Goal: Check status: Check status

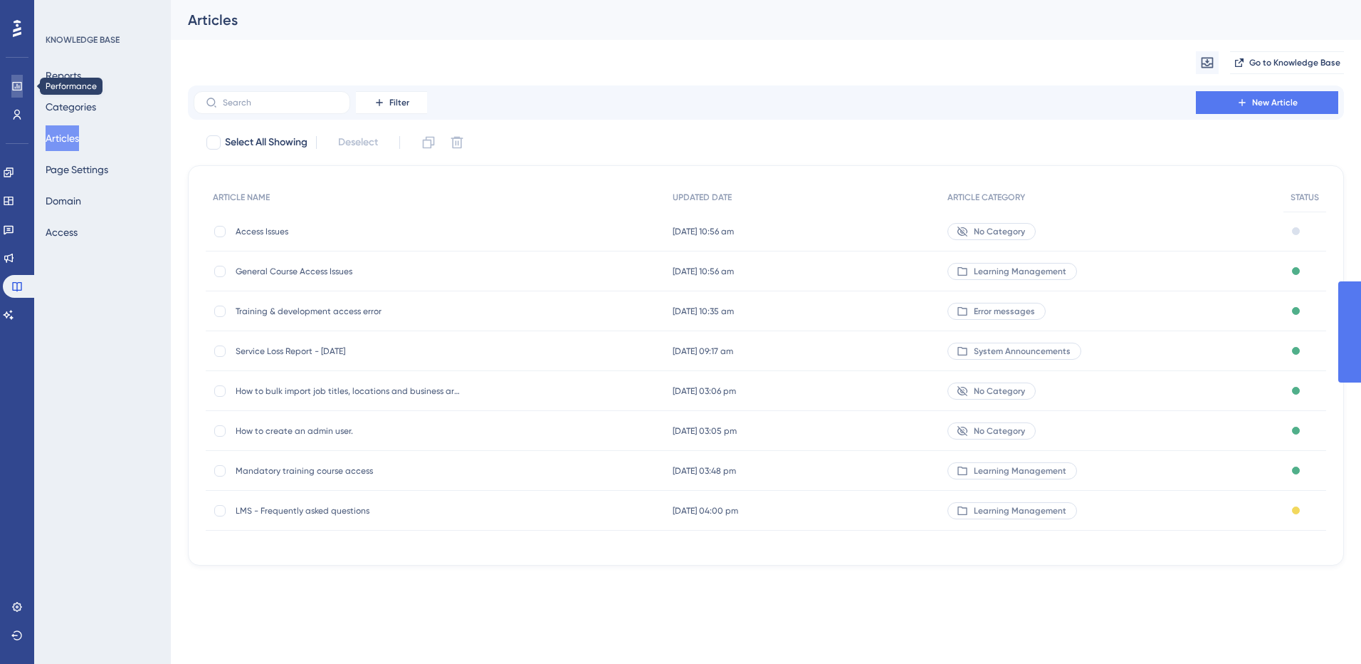
click at [18, 82] on icon at bounding box center [16, 86] width 9 height 9
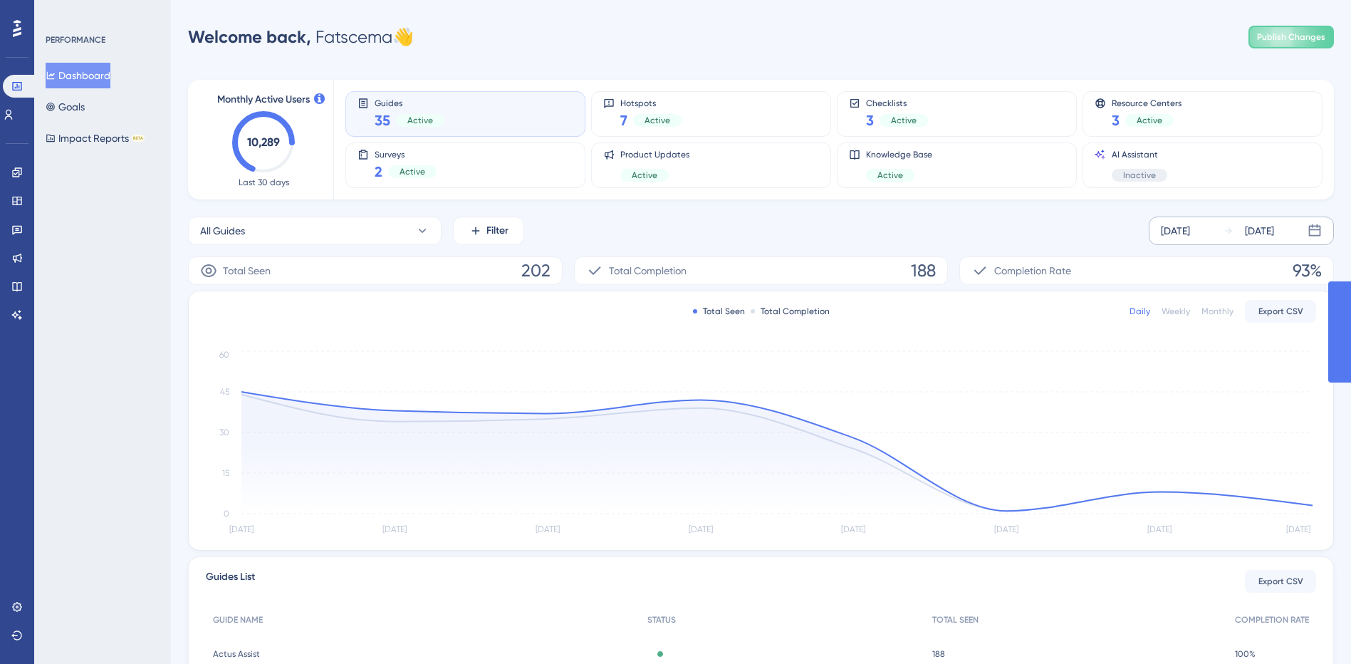
click at [1183, 237] on div "[DATE]" at bounding box center [1175, 230] width 29 height 17
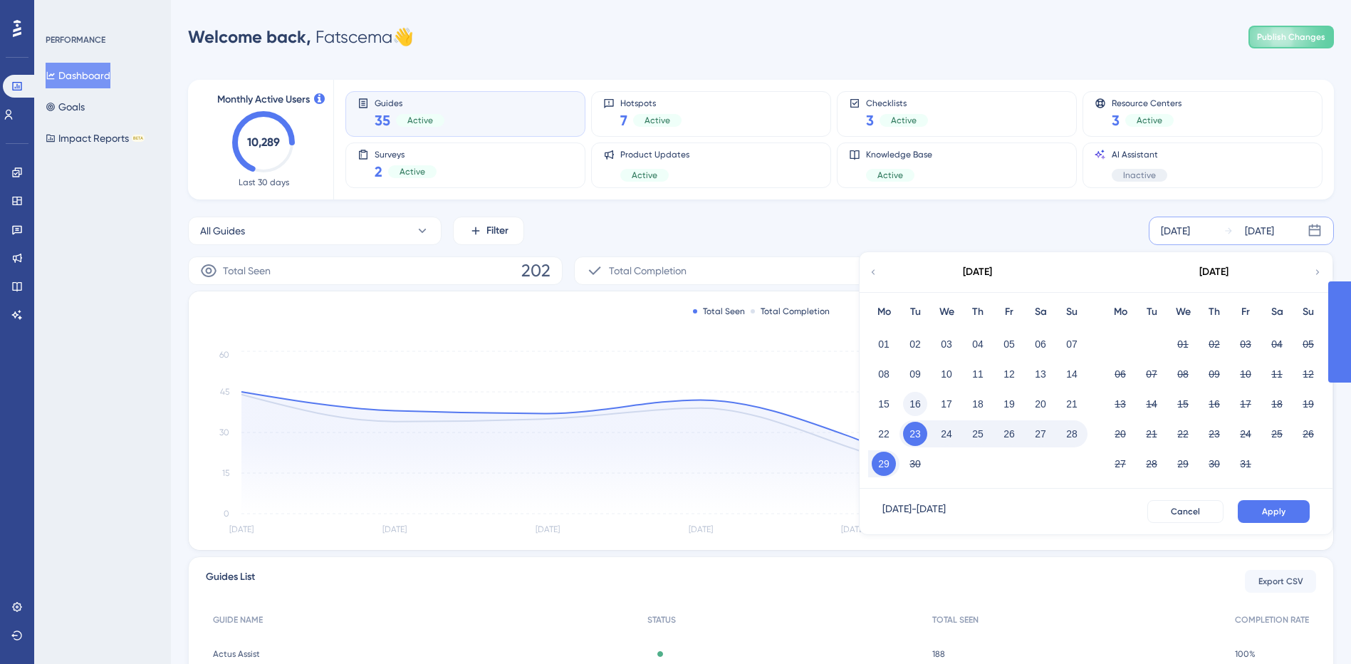
click at [916, 408] on button "16" at bounding box center [915, 404] width 24 height 24
click at [1278, 514] on span "Apply" at bounding box center [1273, 511] width 23 height 11
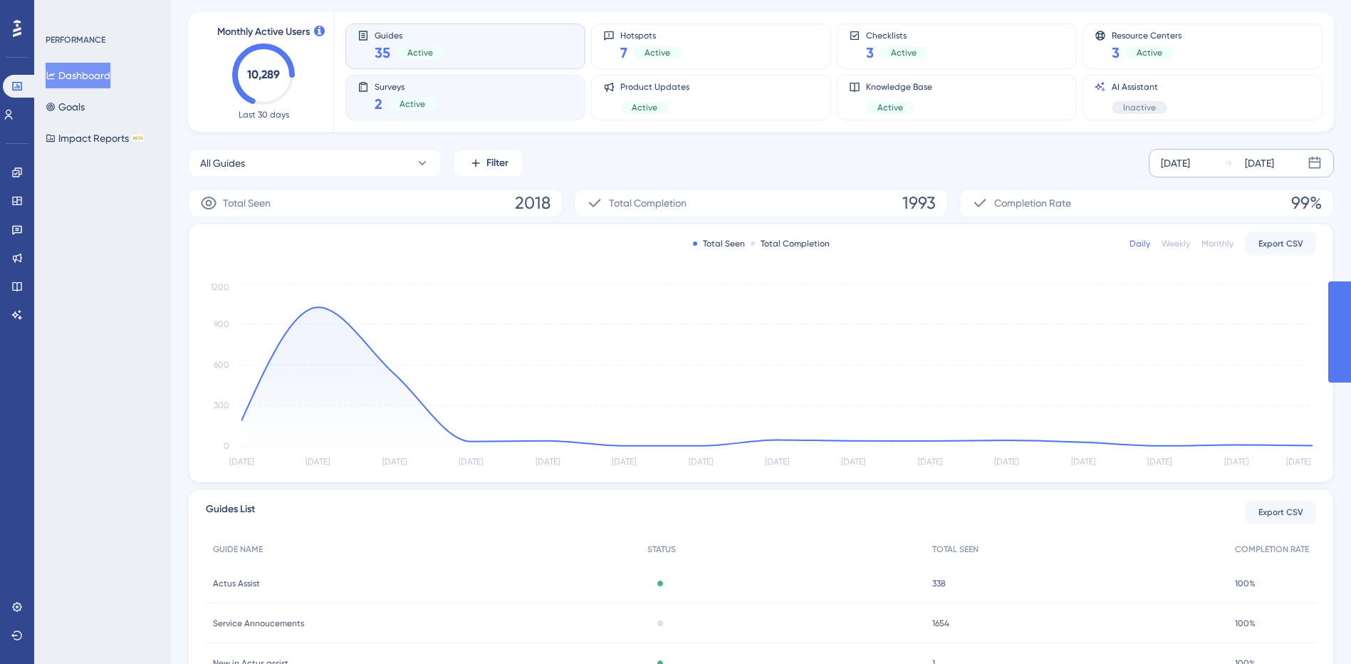
scroll to position [71, 0]
click at [497, 98] on div "Surveys 2 Active" at bounding box center [465, 94] width 216 height 33
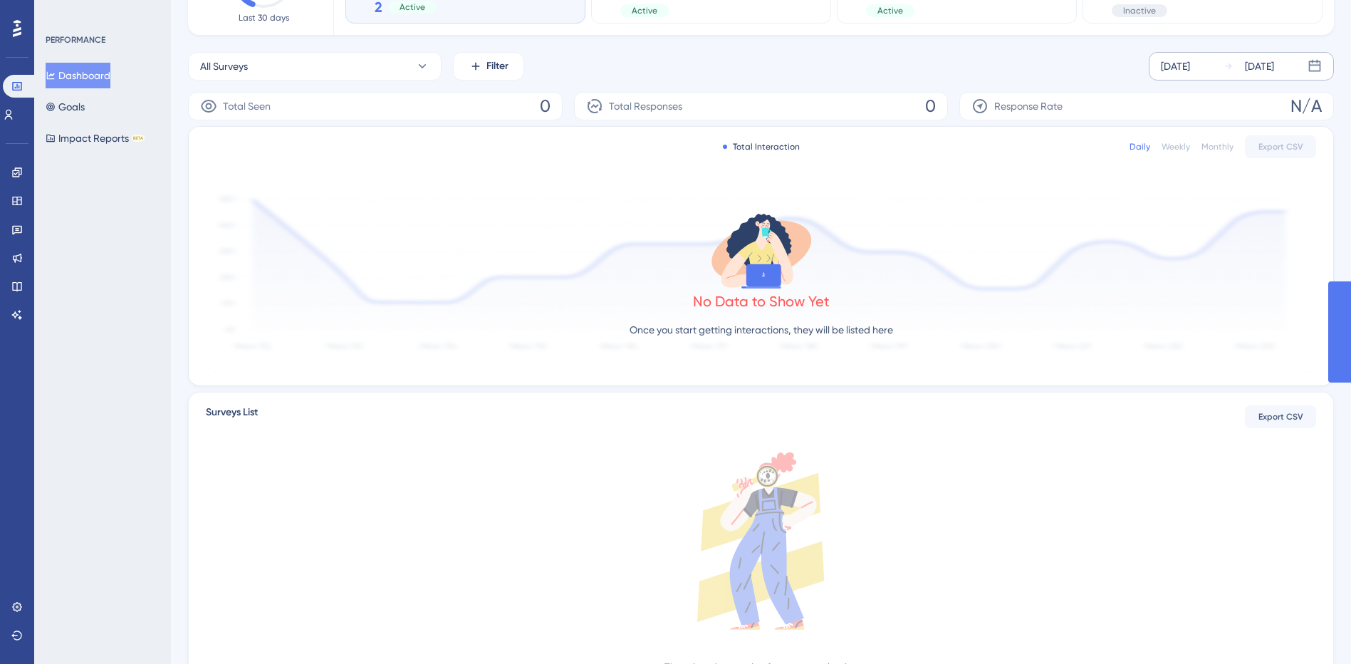
scroll to position [0, 0]
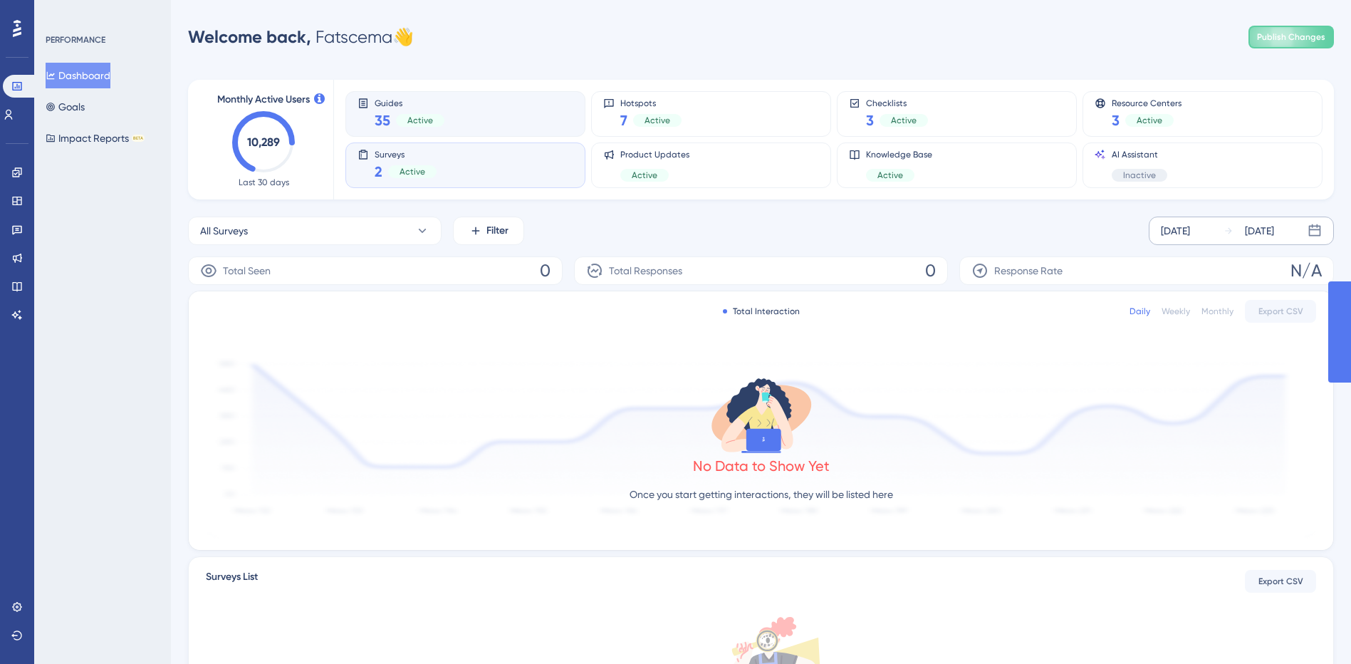
click at [503, 125] on div "Guides 35 Active" at bounding box center [465, 114] width 216 height 33
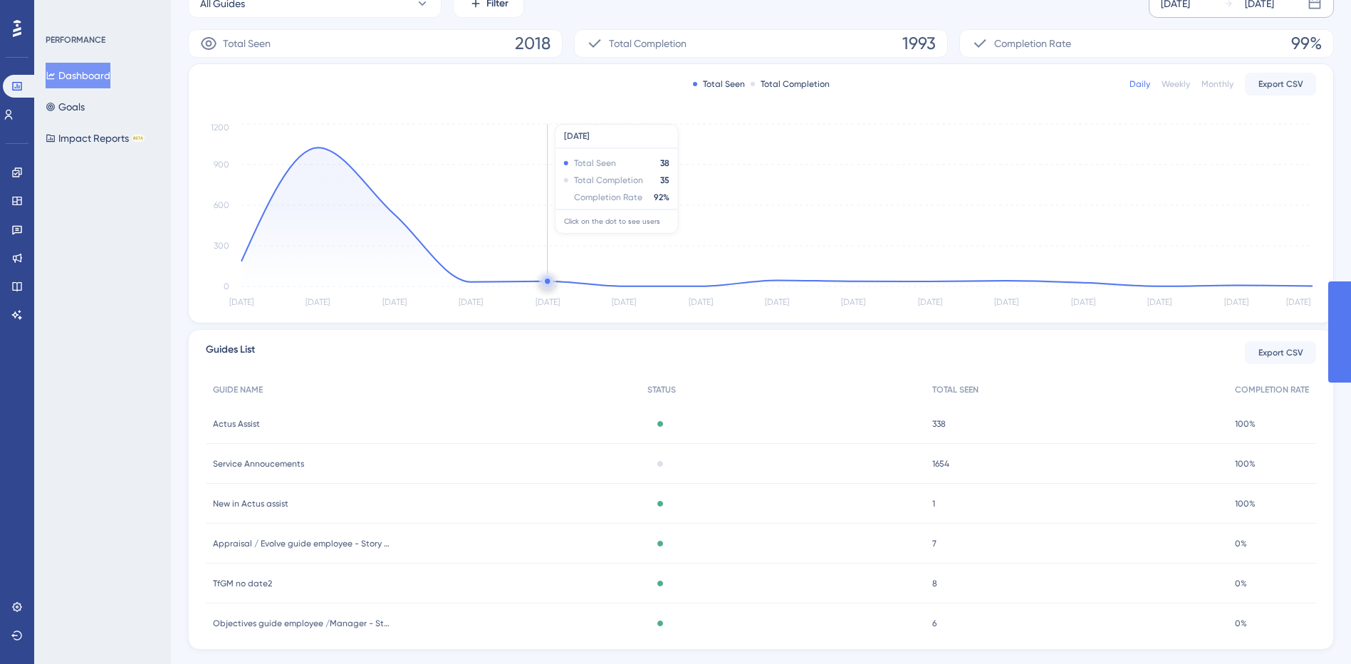
scroll to position [258, 0]
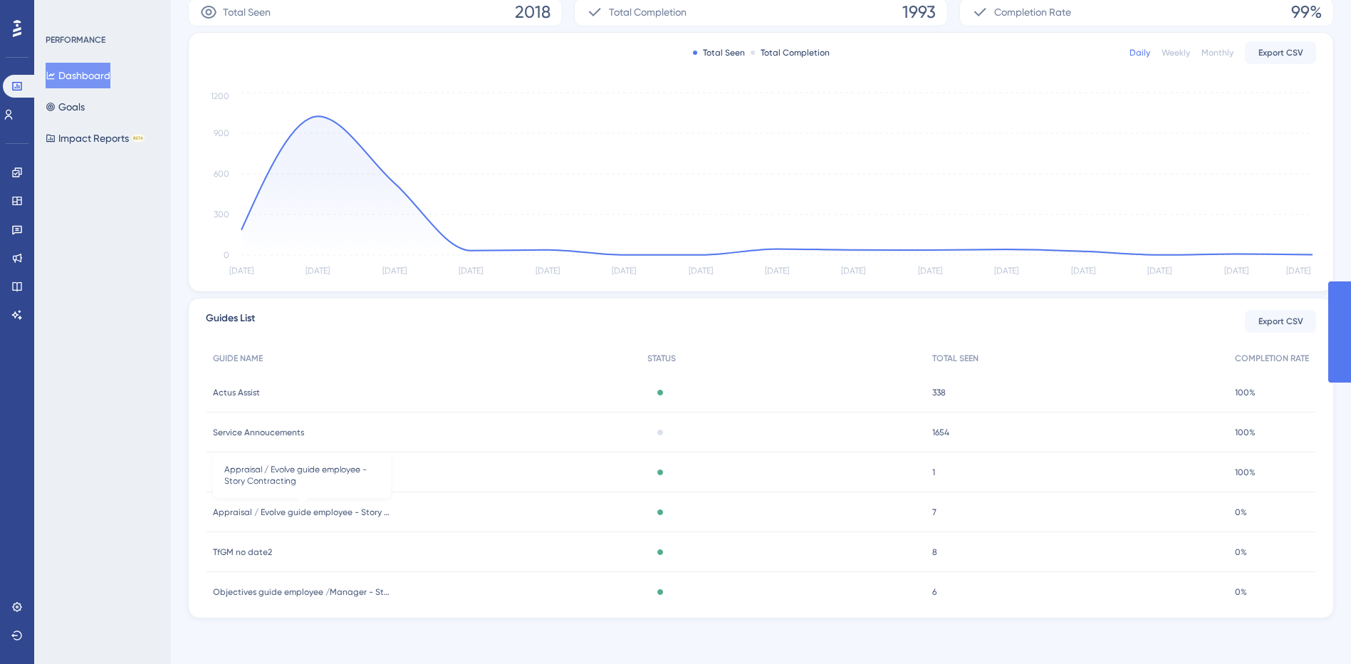
click at [299, 511] on span "Appraisal / Evolve guide employee - Story Contracting" at bounding box center [302, 511] width 178 height 11
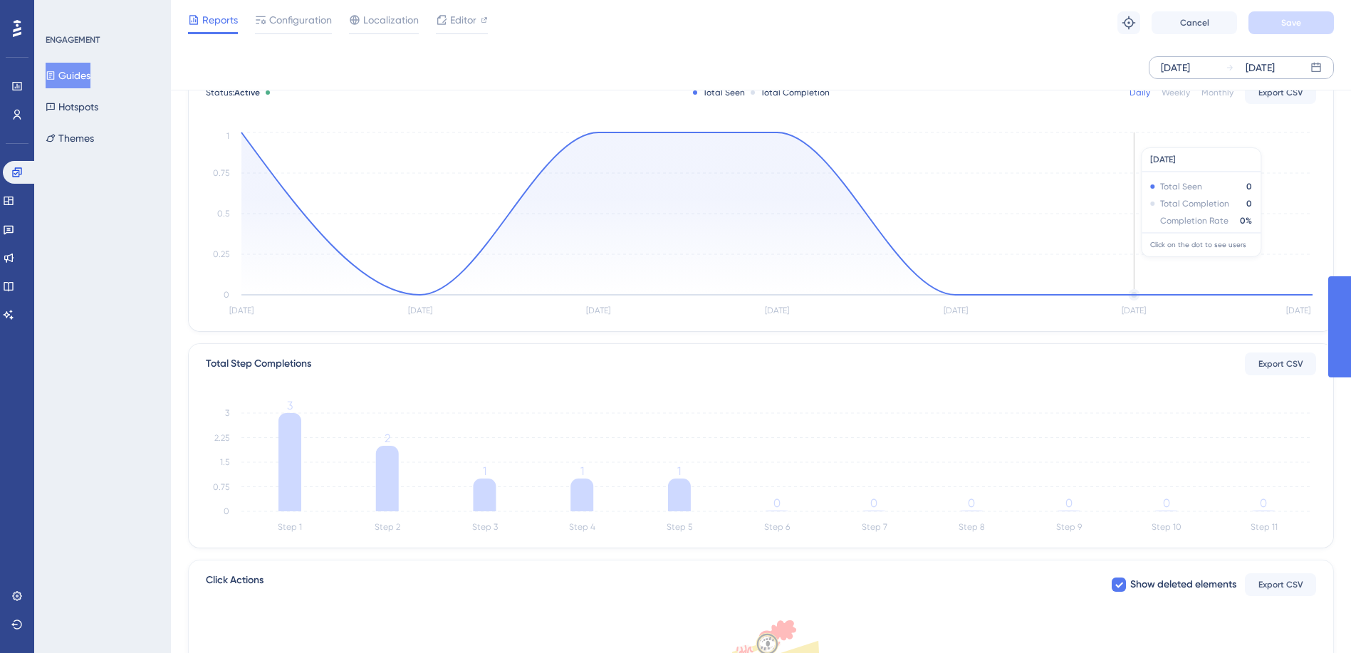
scroll to position [71, 0]
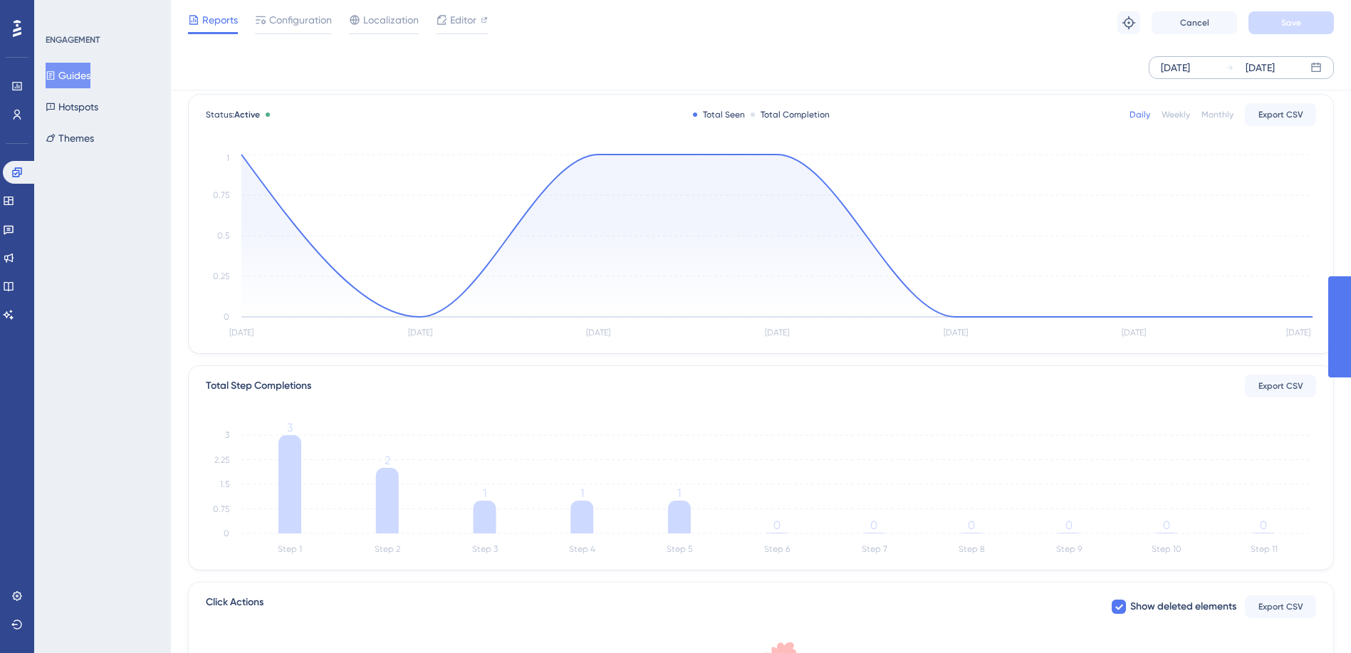
click at [1181, 73] on div "[DATE]" at bounding box center [1175, 67] width 29 height 17
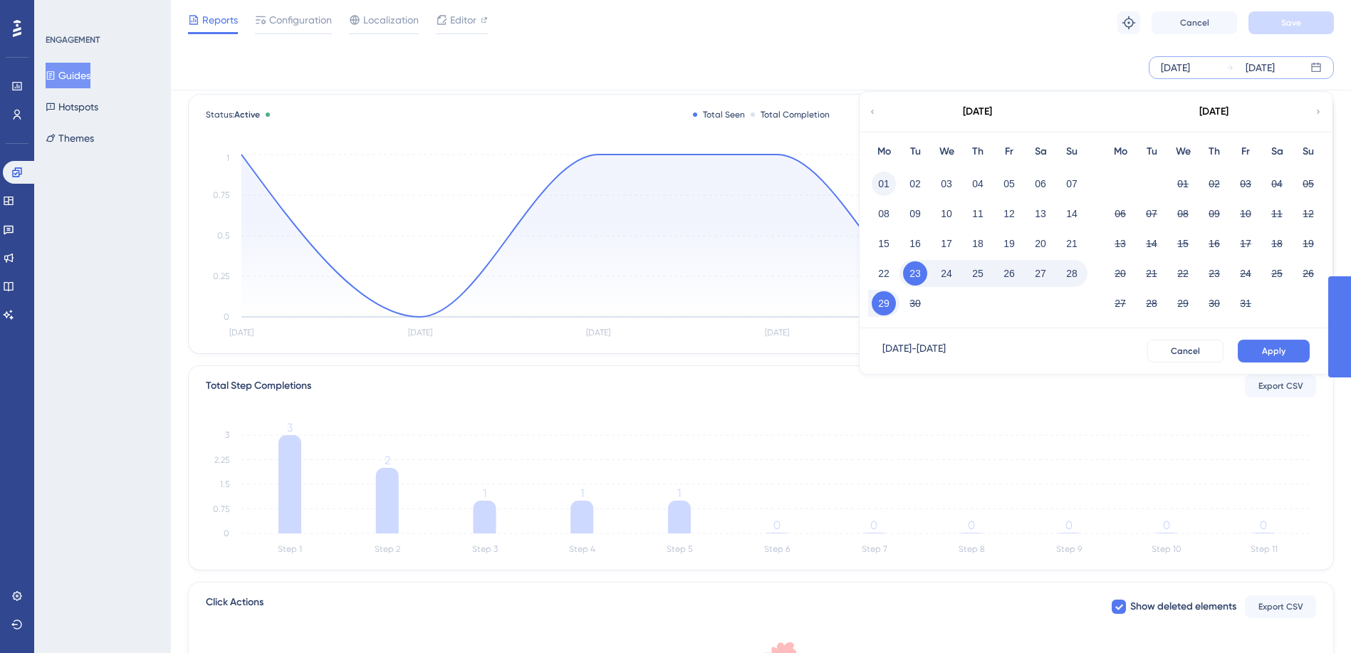
click at [885, 179] on button "01" at bounding box center [884, 184] width 24 height 24
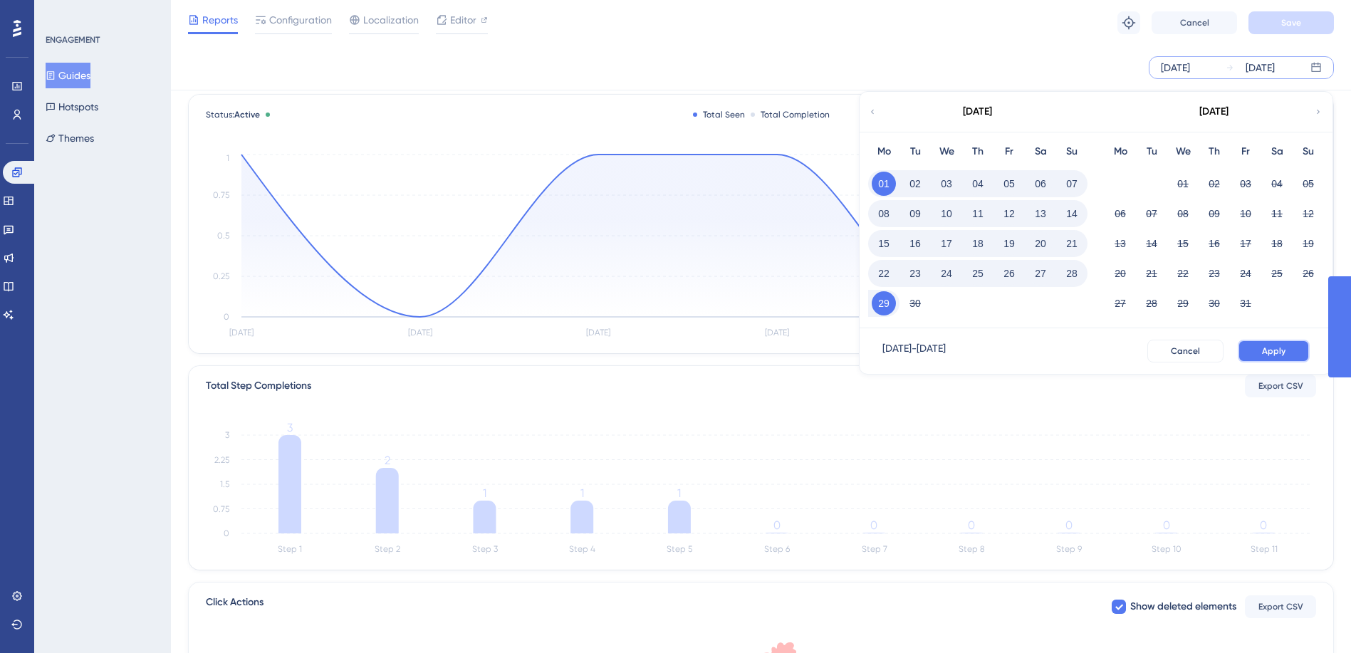
click at [1275, 345] on span "Apply" at bounding box center [1273, 350] width 23 height 11
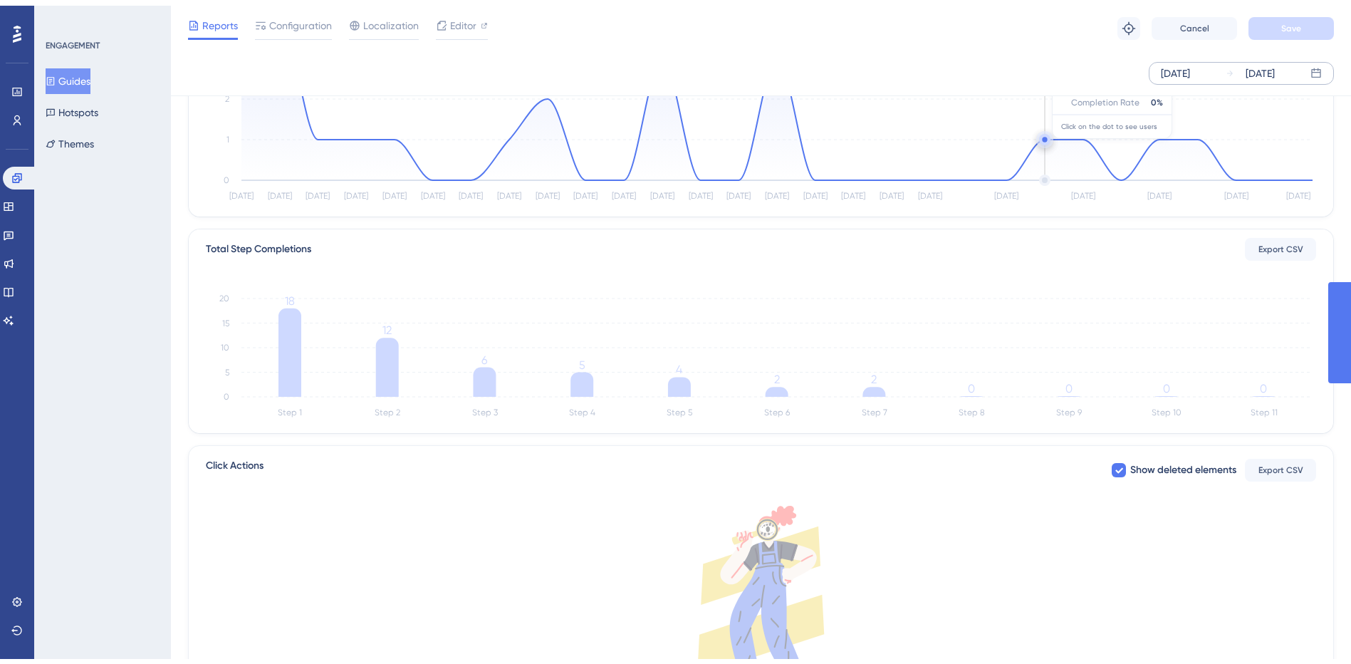
scroll to position [0, 0]
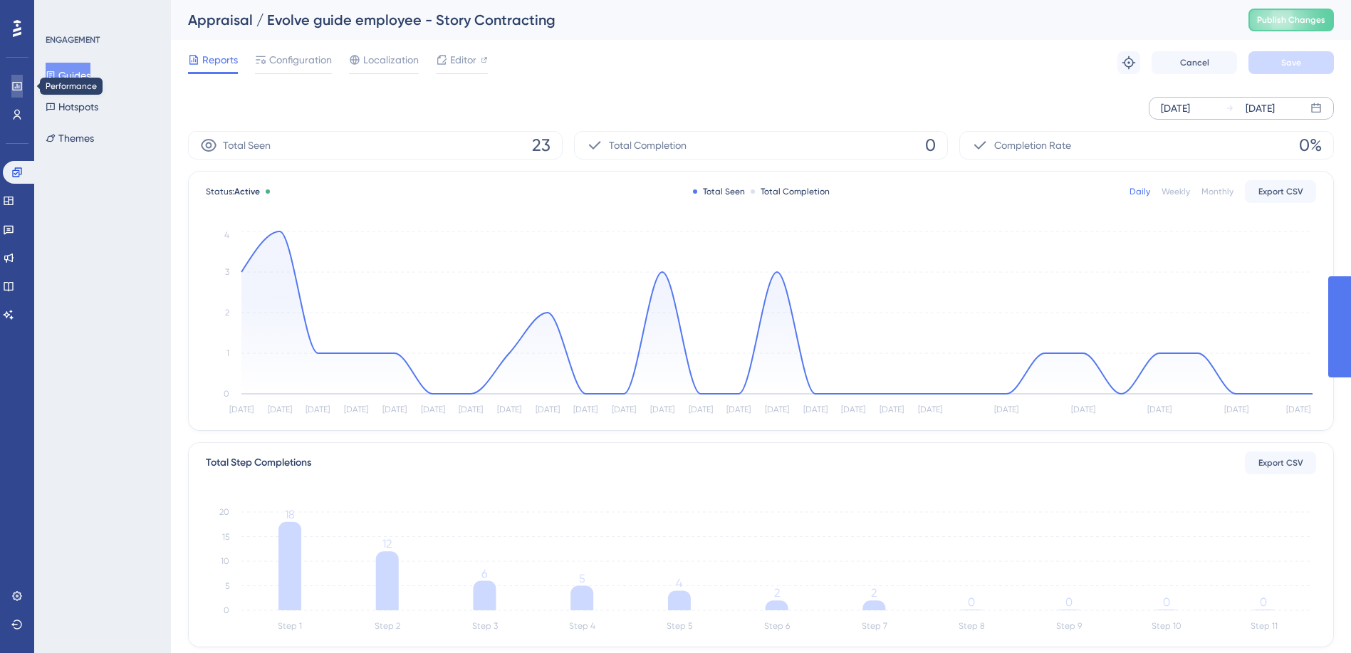
click at [21, 83] on icon at bounding box center [16, 85] width 11 height 11
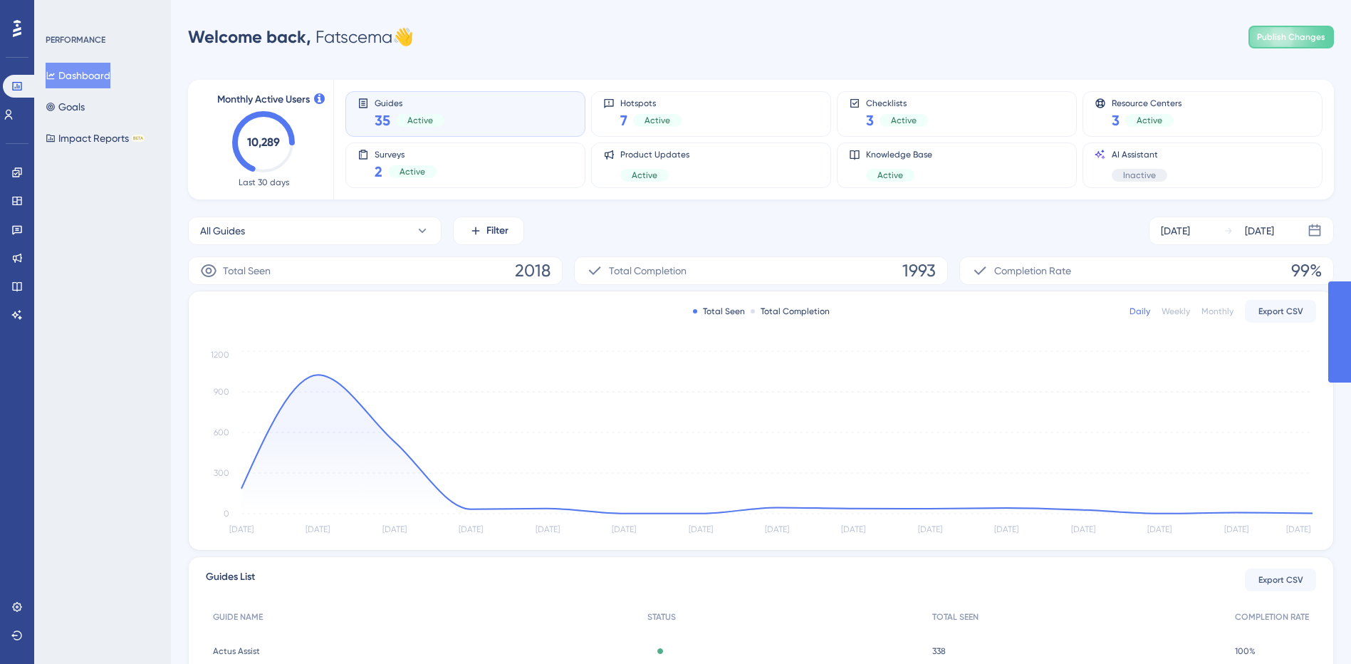
click at [452, 122] on div "Guides 35 Active" at bounding box center [465, 114] width 216 height 33
click at [1188, 224] on div "[DATE]" at bounding box center [1175, 230] width 29 height 17
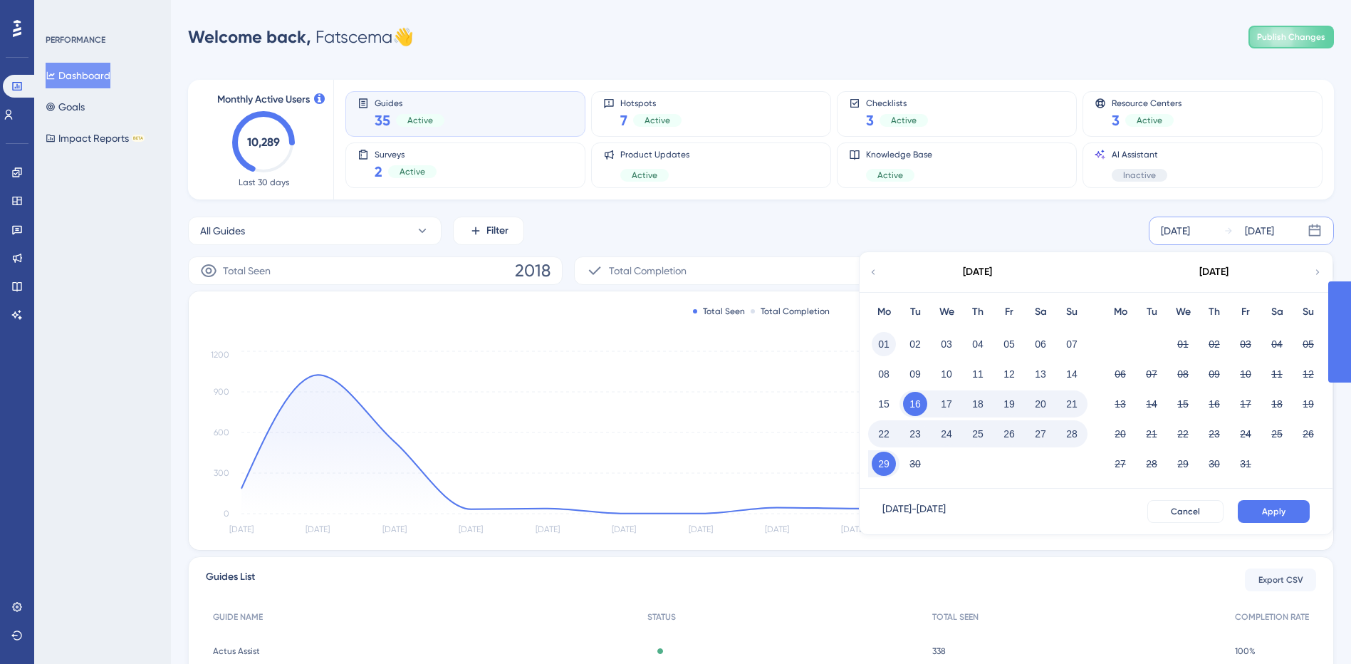
click at [883, 343] on button "01" at bounding box center [884, 344] width 24 height 24
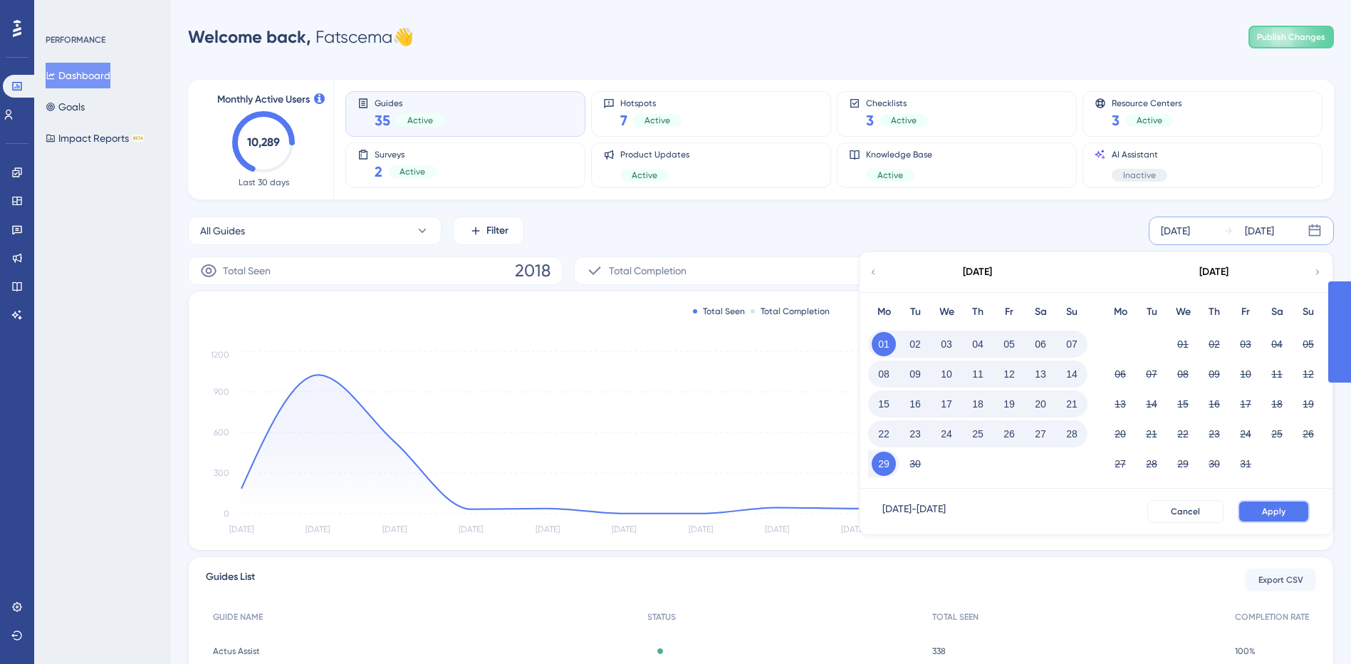
click at [1285, 511] on span "Apply" at bounding box center [1273, 511] width 23 height 11
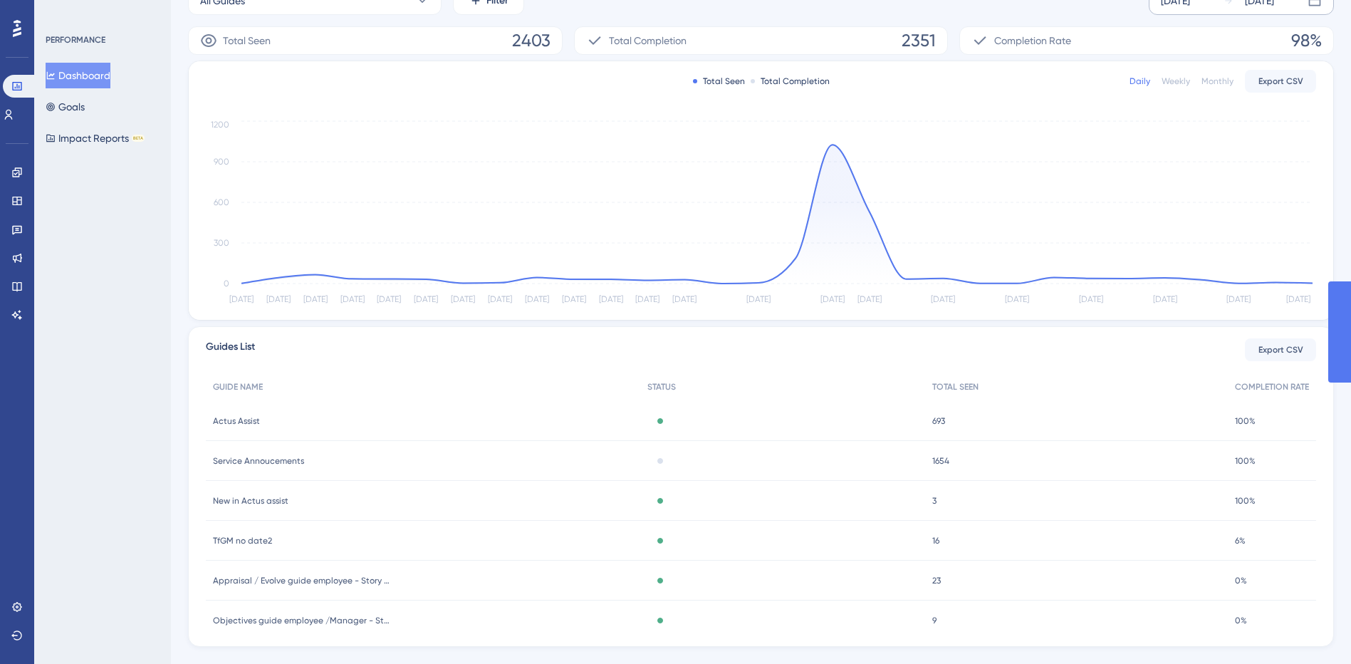
scroll to position [258, 0]
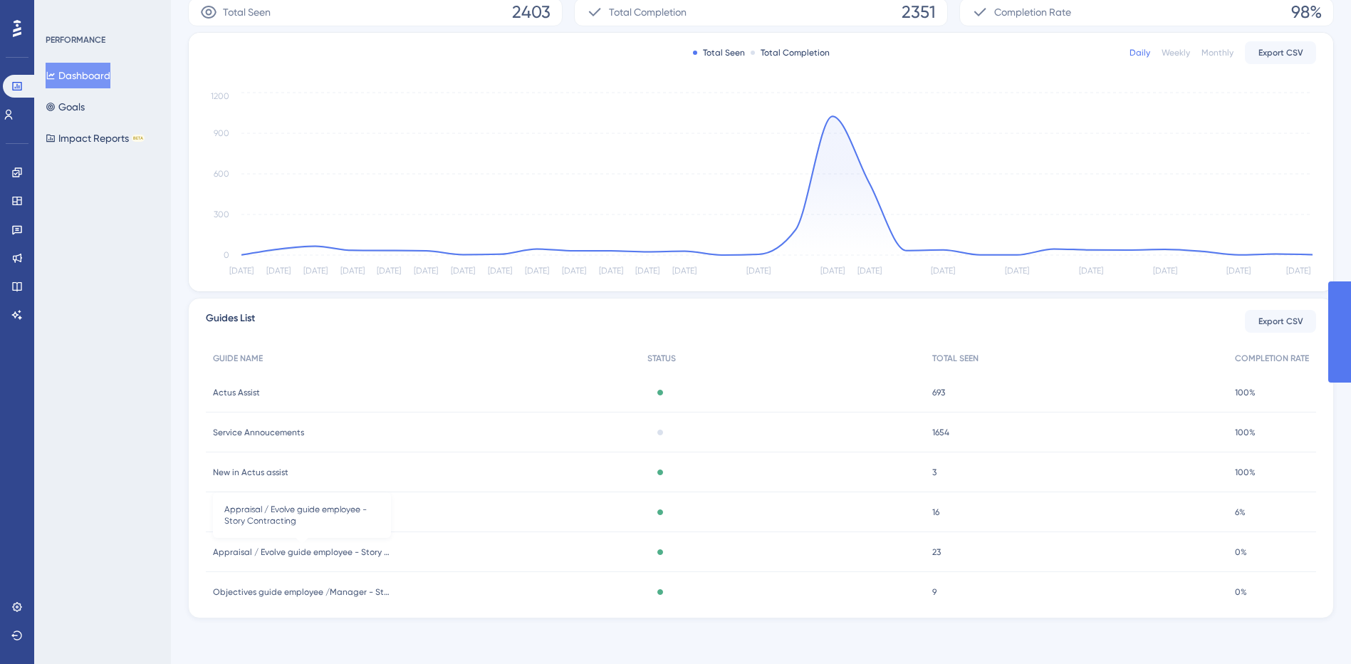
click at [278, 546] on span "Appraisal / Evolve guide employee - Story Contracting" at bounding box center [302, 551] width 178 height 11
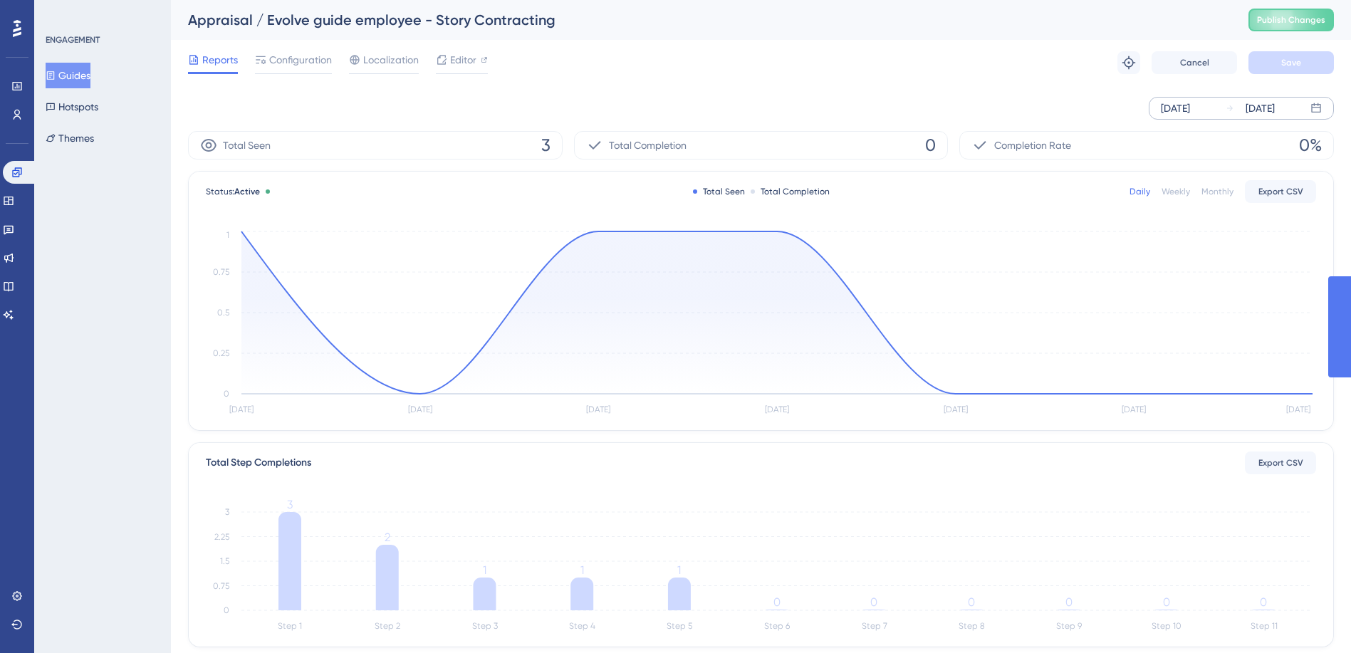
click at [1188, 110] on div "[DATE]" at bounding box center [1175, 108] width 29 height 17
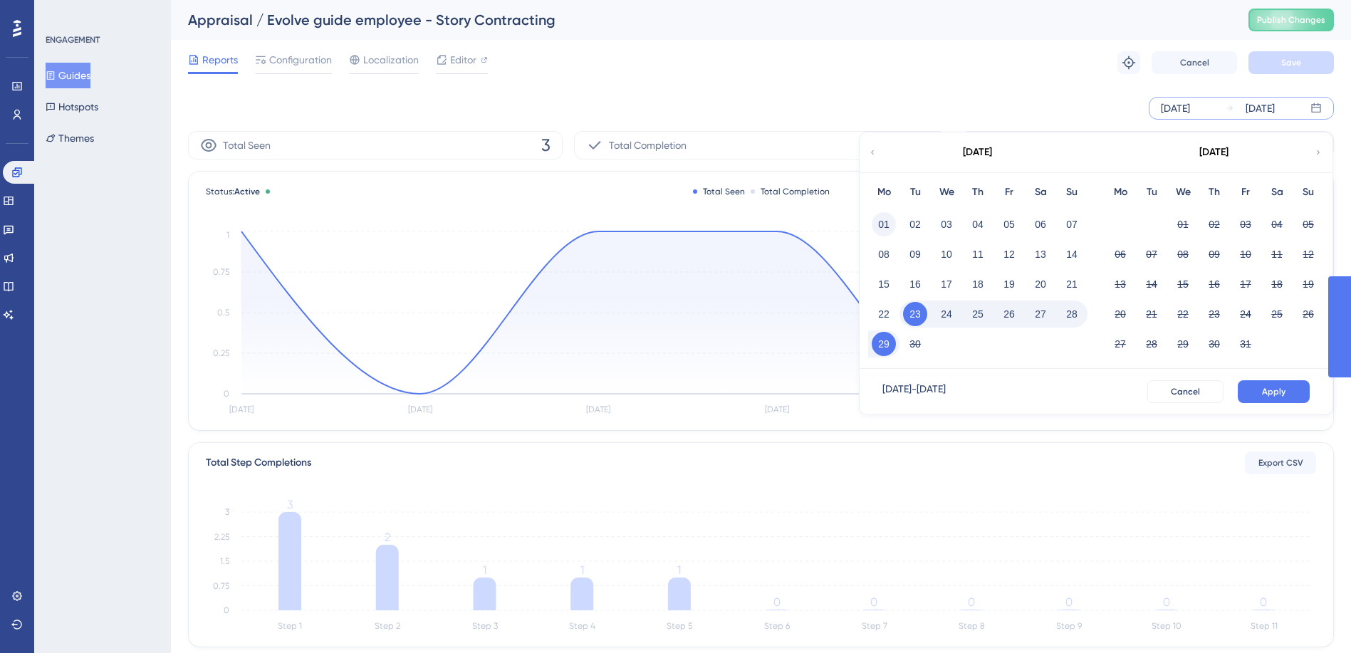
click at [887, 224] on button "01" at bounding box center [884, 224] width 24 height 24
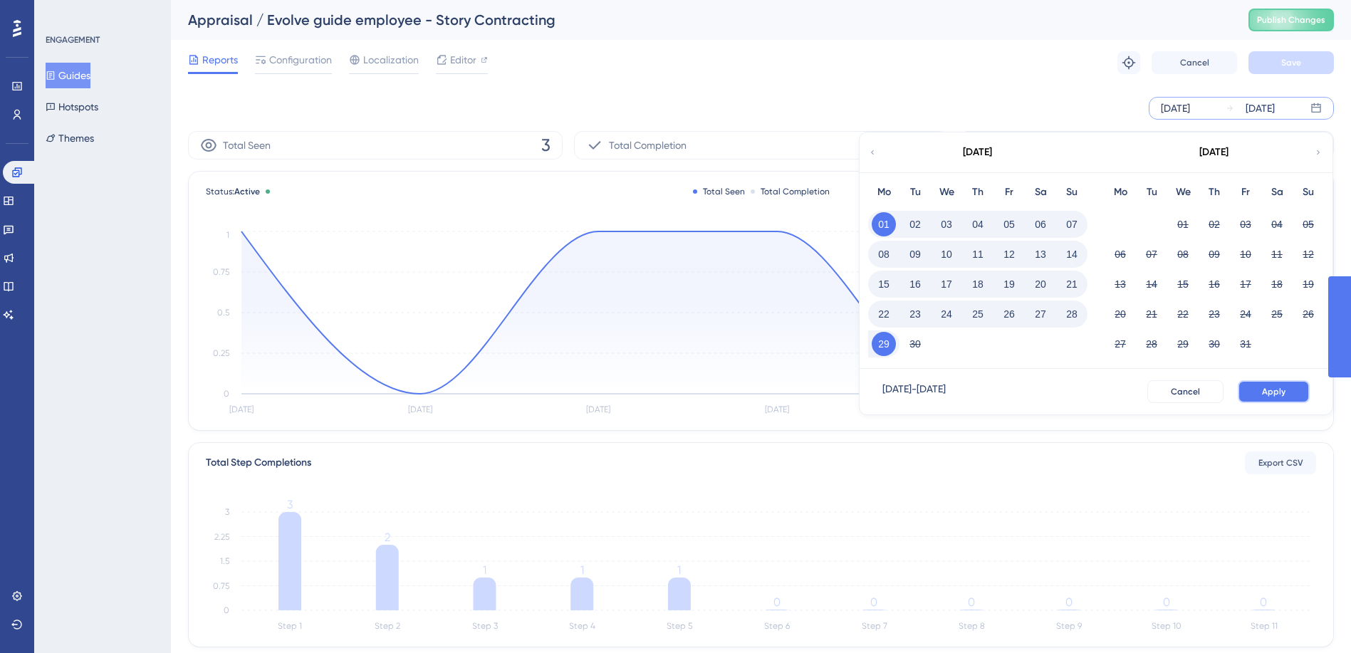
click at [1264, 396] on span "Apply" at bounding box center [1273, 391] width 23 height 11
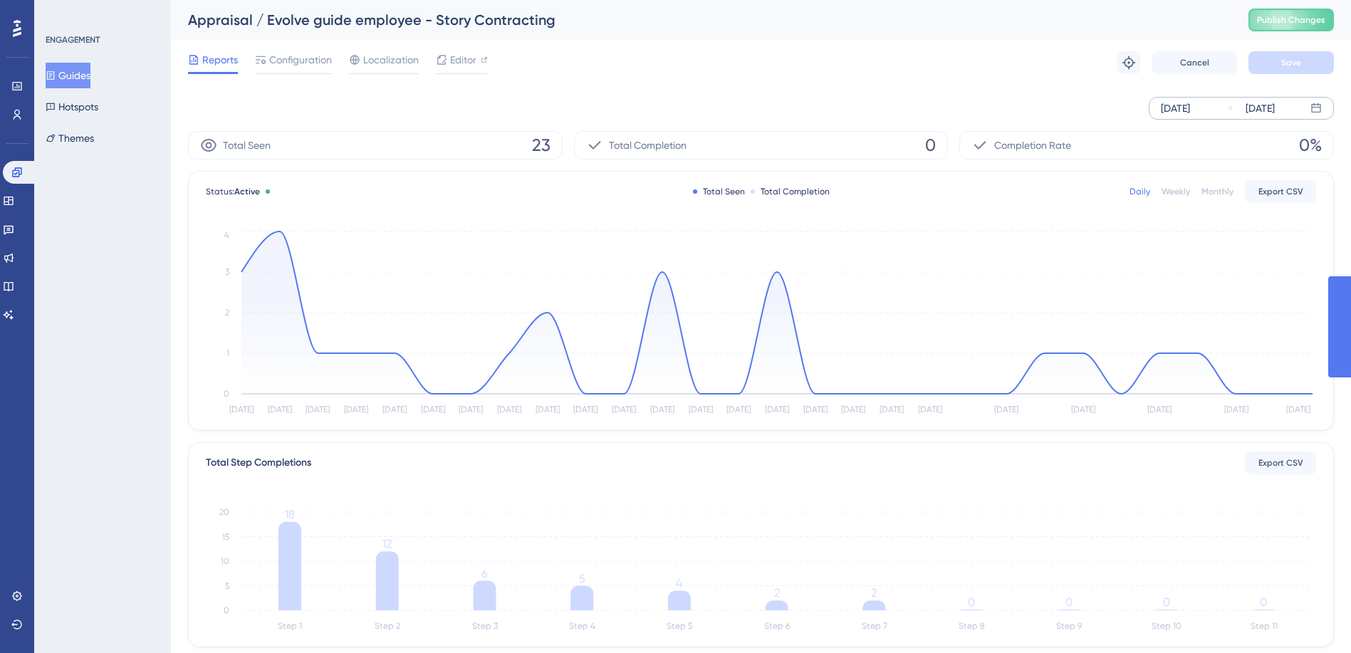
click at [1181, 105] on div "[DATE]" at bounding box center [1175, 108] width 29 height 17
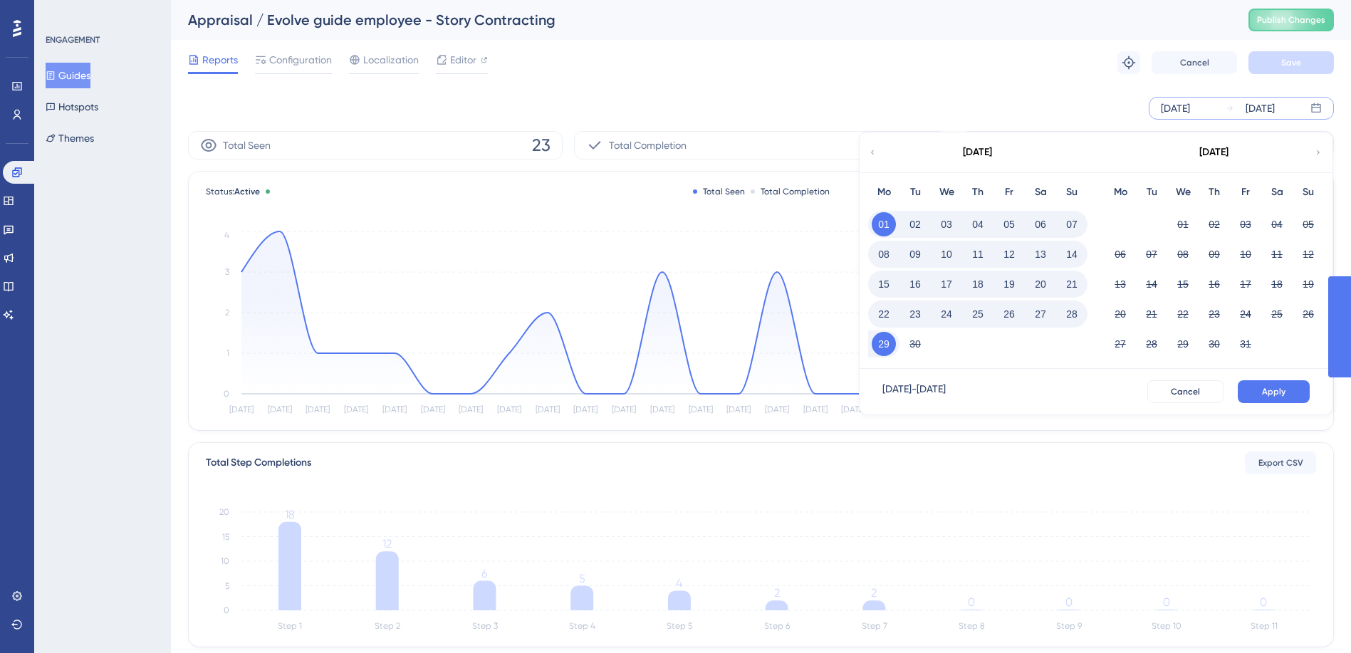
click at [872, 152] on icon at bounding box center [872, 152] width 3 height 4
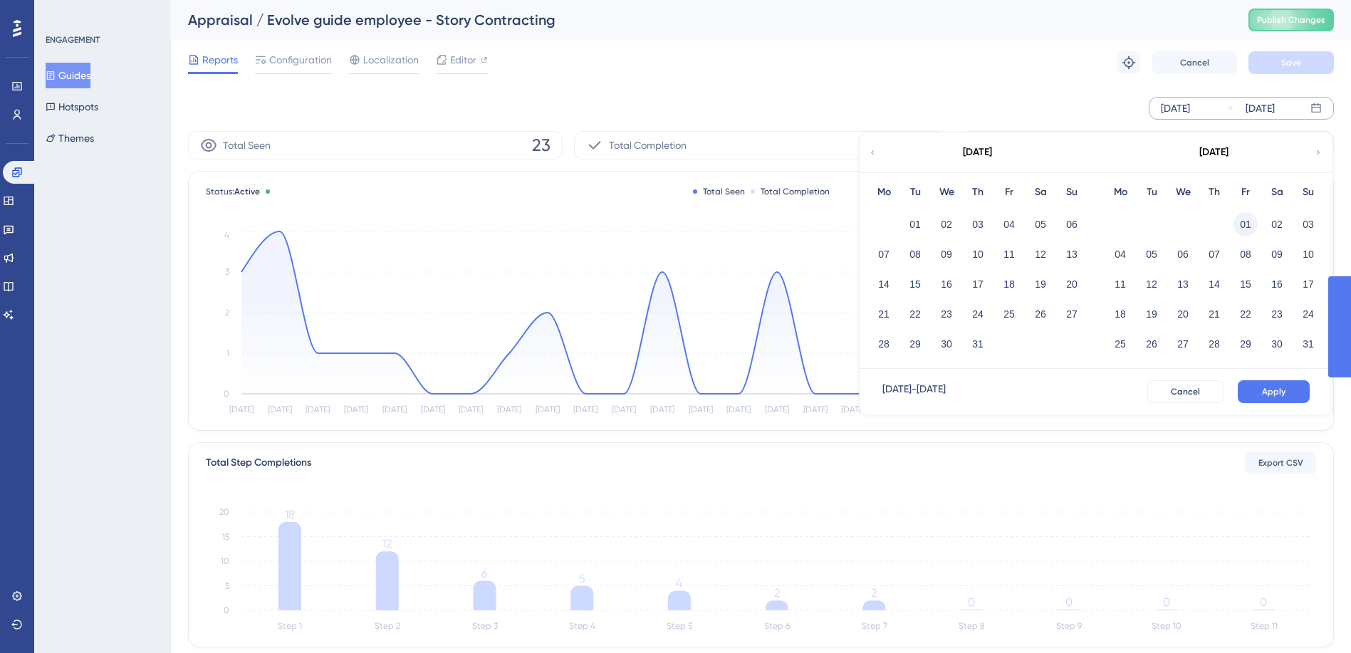
click at [1246, 226] on button "01" at bounding box center [1245, 224] width 24 height 24
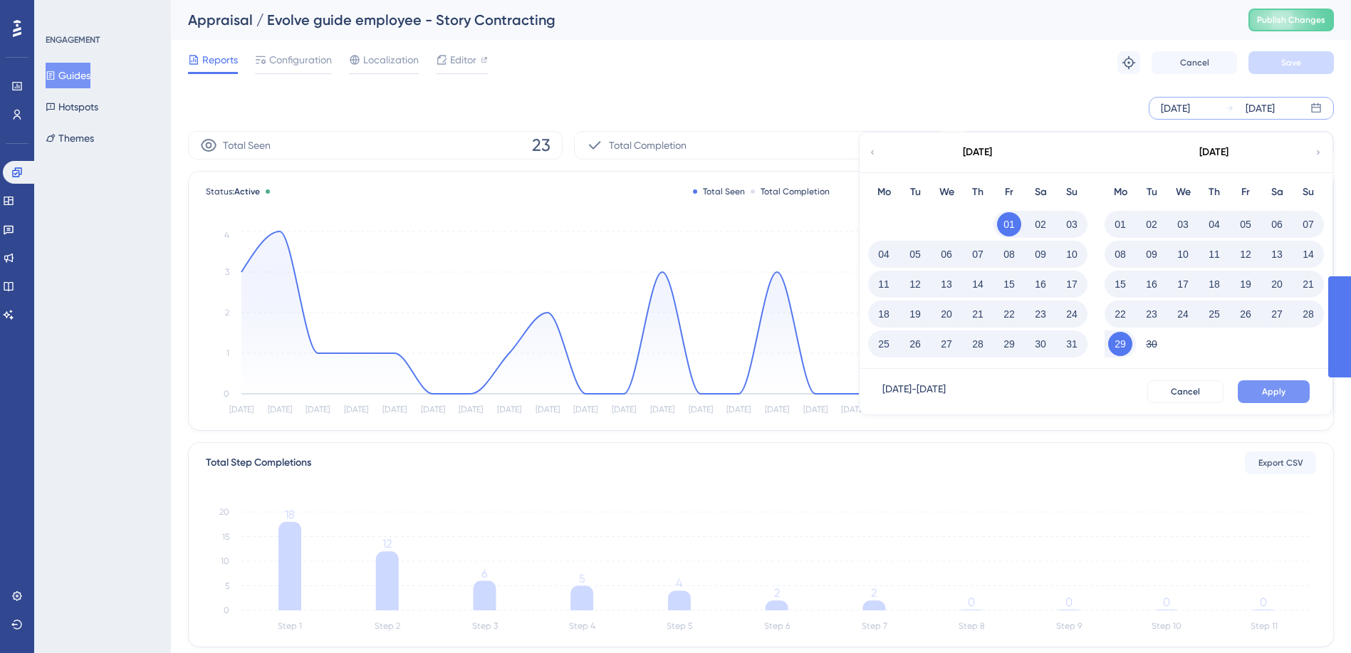
click at [1264, 387] on span "Apply" at bounding box center [1273, 391] width 23 height 11
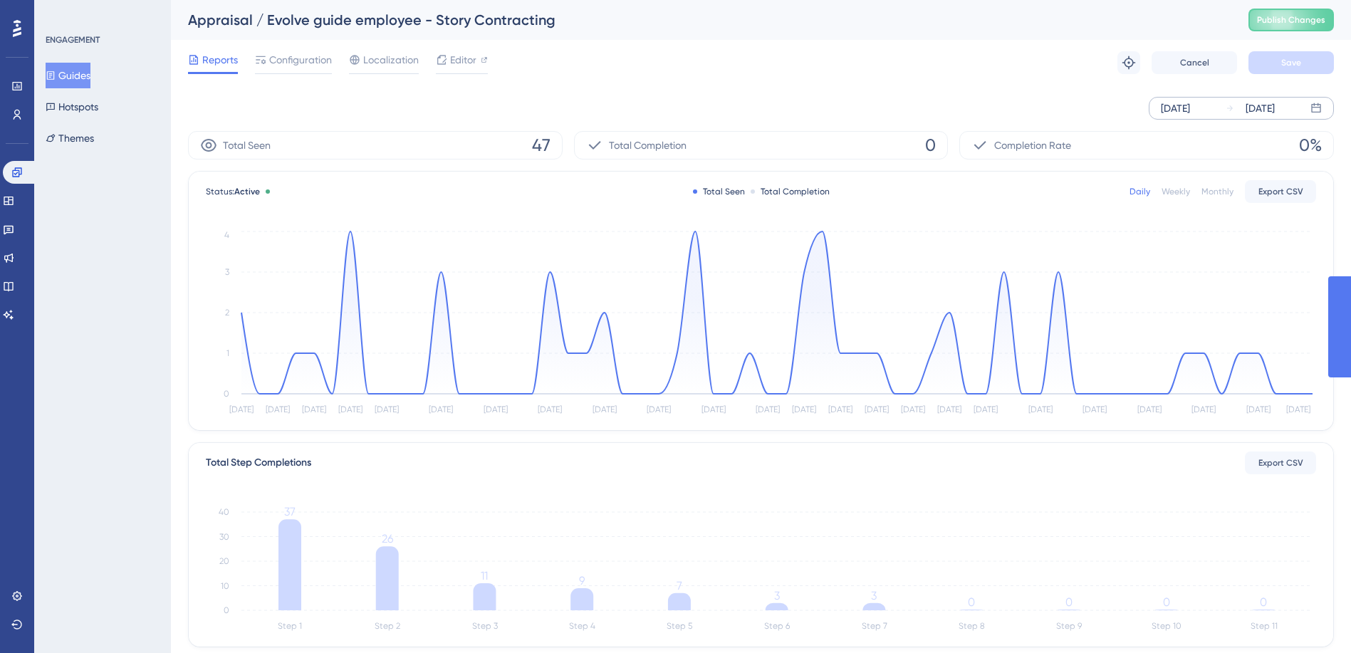
click at [1190, 108] on div "[DATE]" at bounding box center [1175, 108] width 29 height 17
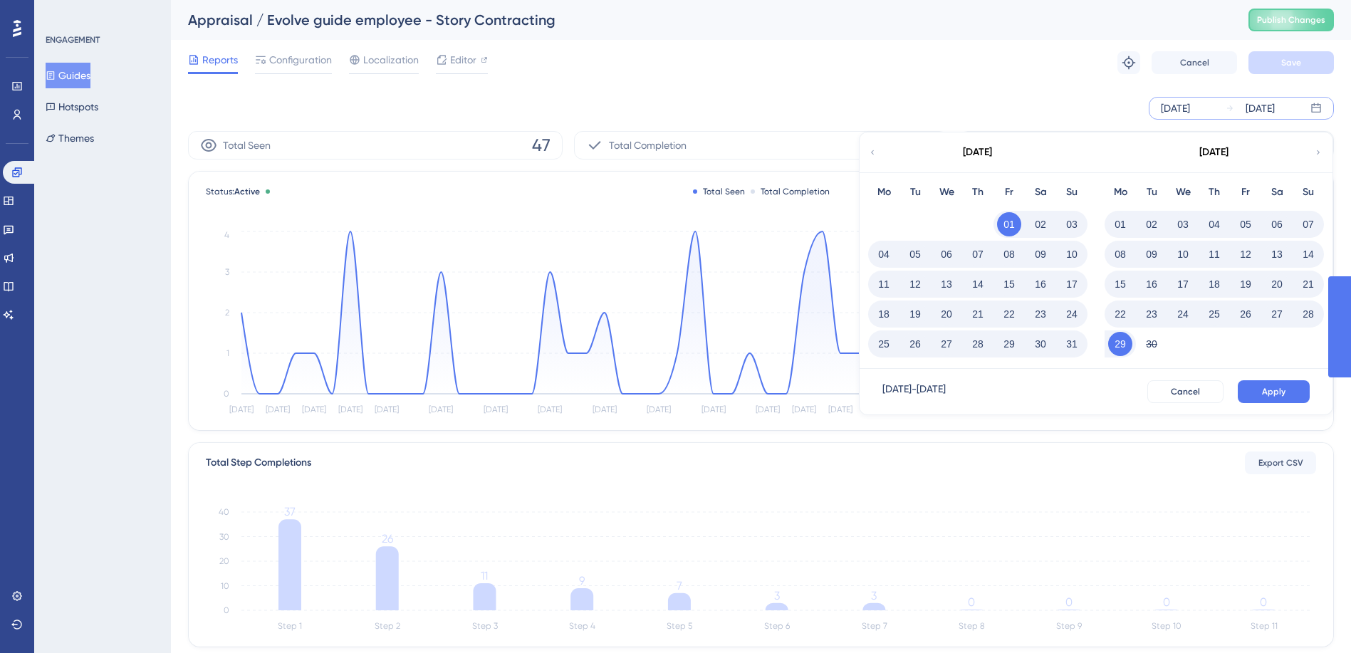
click at [868, 151] on icon at bounding box center [872, 152] width 9 height 13
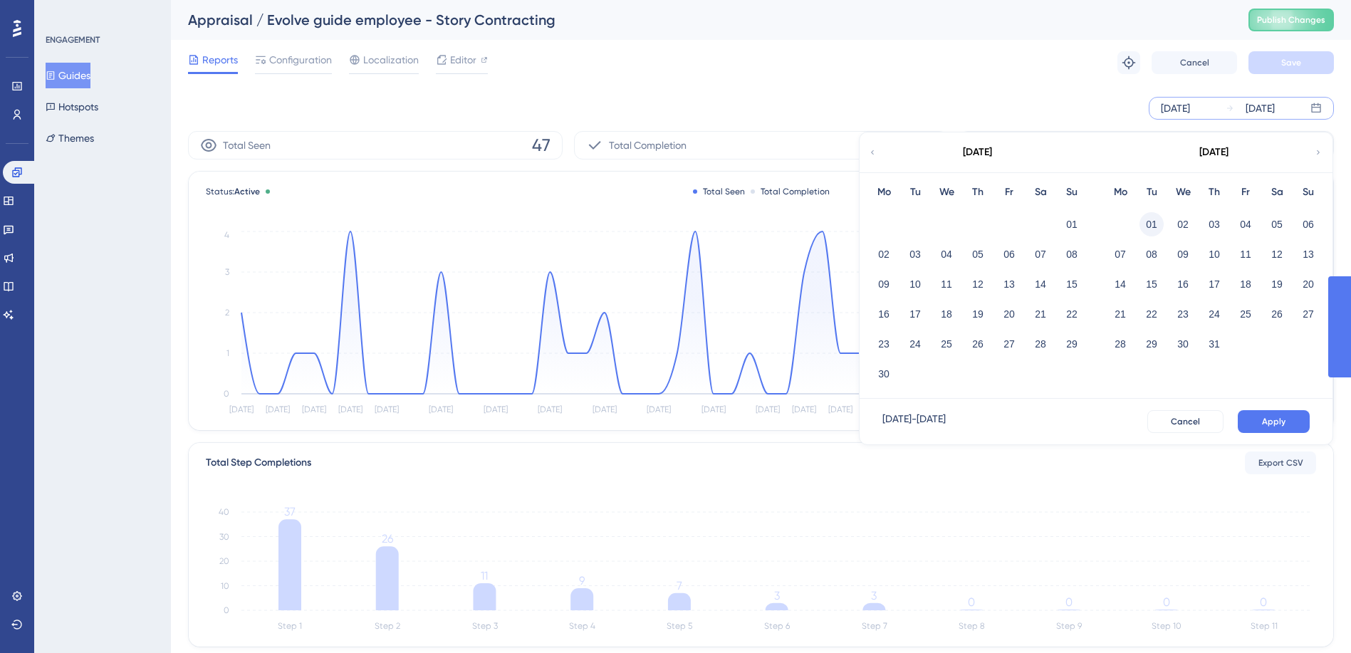
click at [1151, 216] on button "01" at bounding box center [1151, 224] width 24 height 24
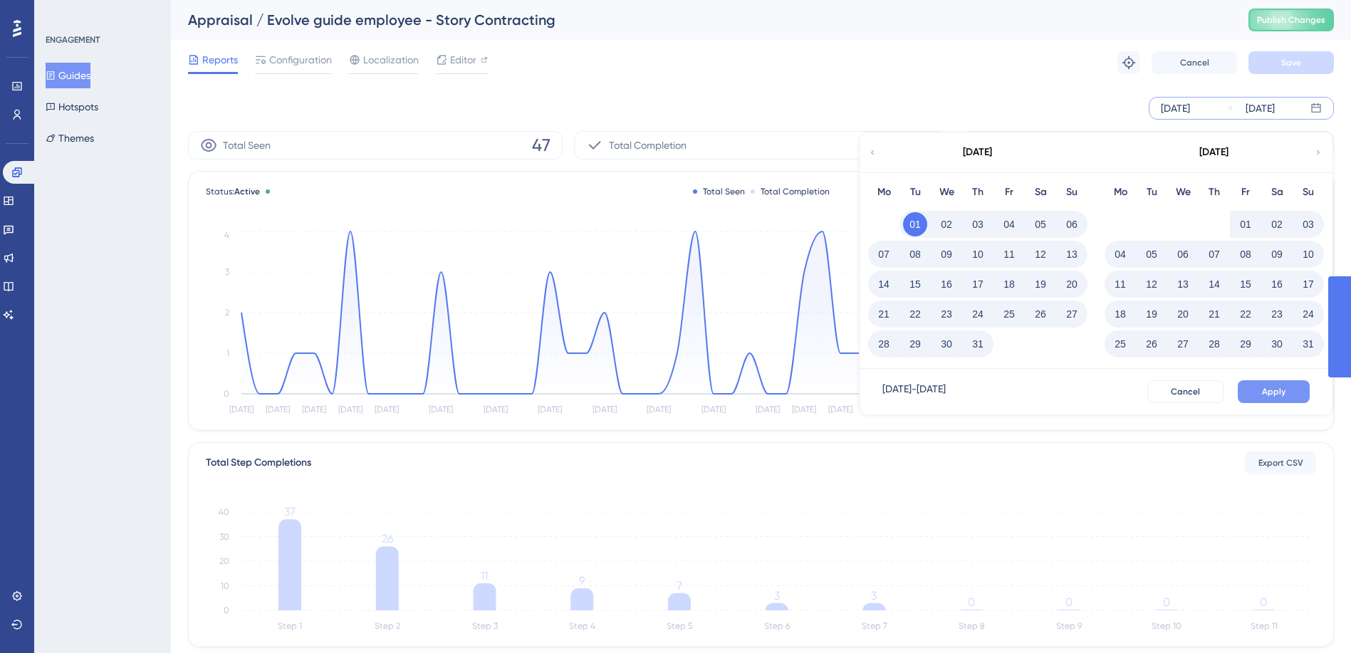
click at [1276, 386] on span "Apply" at bounding box center [1273, 391] width 23 height 11
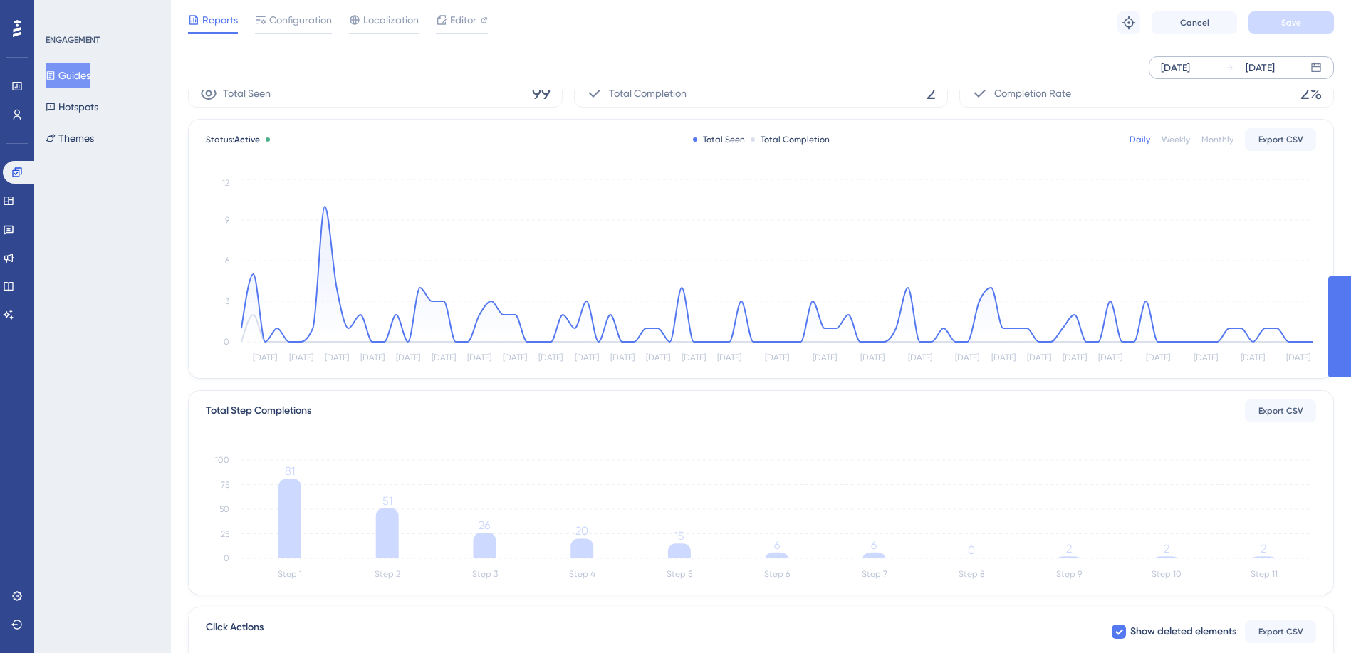
scroll to position [71, 0]
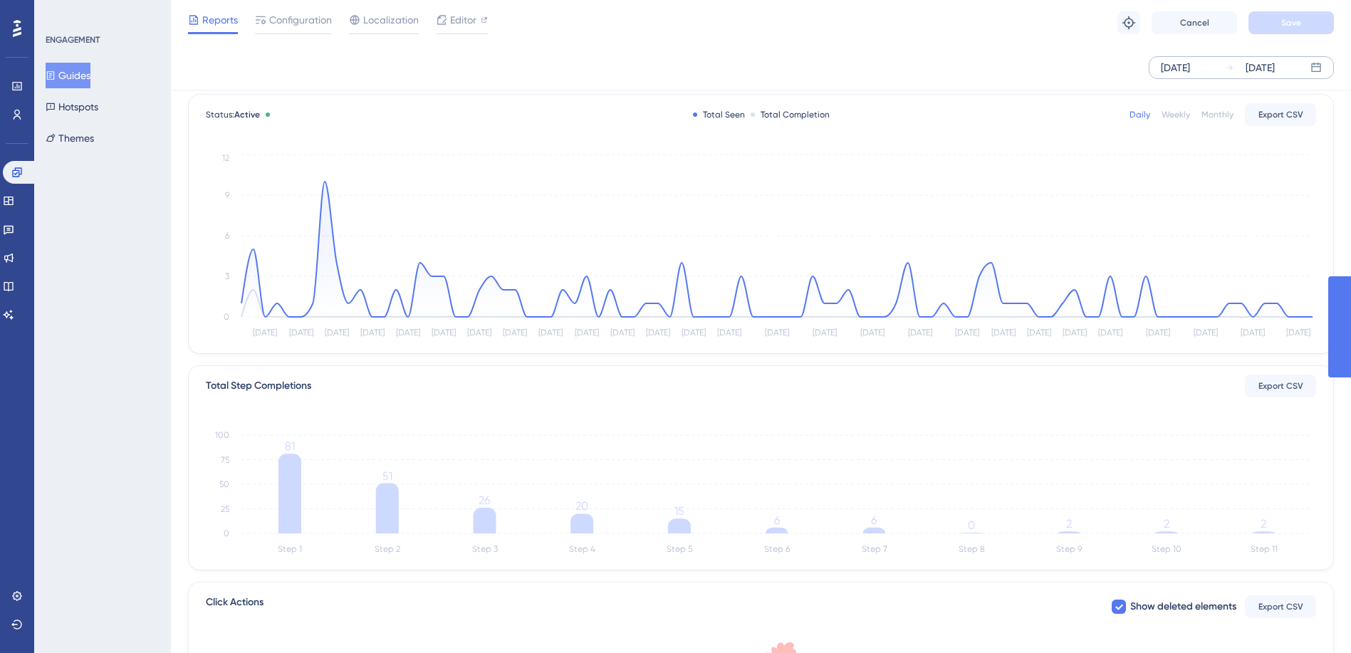
click at [147, 348] on div "ENGAGEMENT Guides Hotspots Themes" at bounding box center [102, 326] width 137 height 653
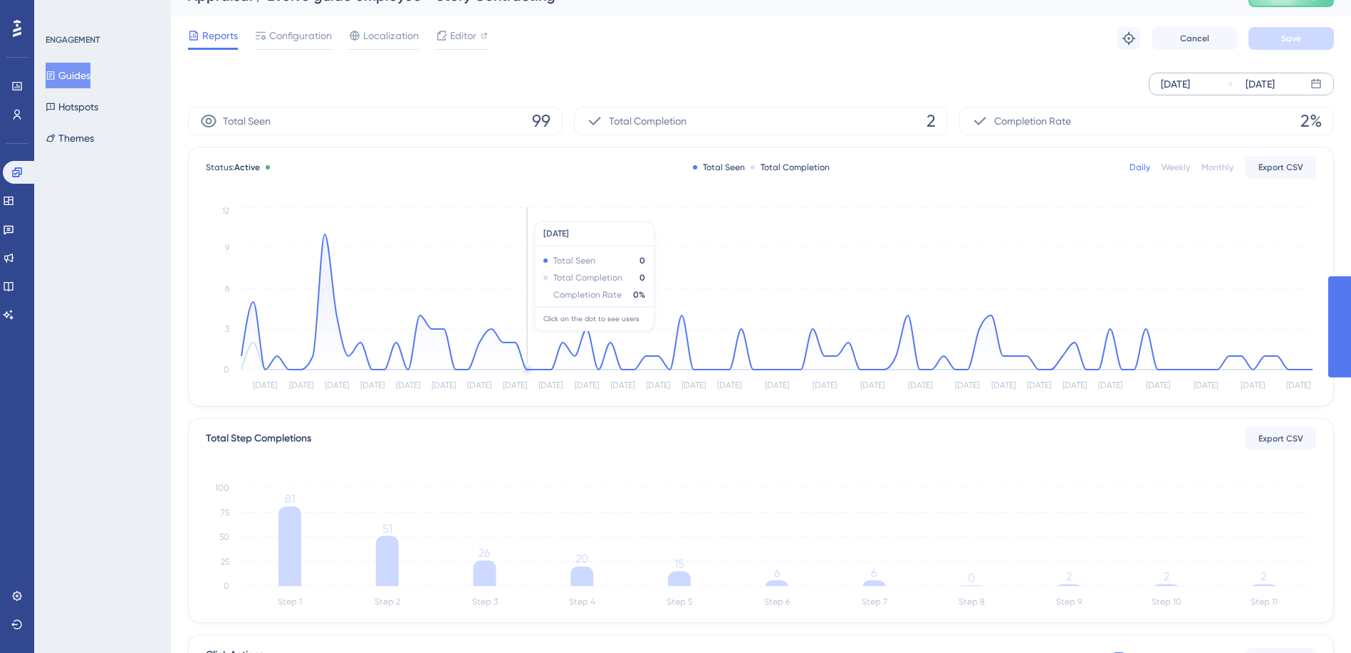
scroll to position [0, 0]
